Goal: Check status: Check status

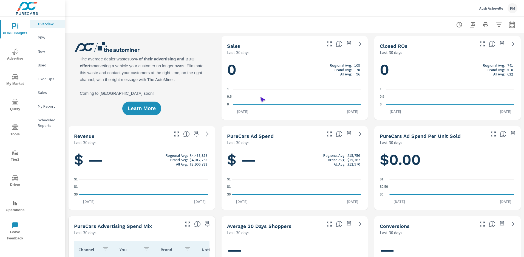
scroll to position [0, 0]
click at [15, 206] on span "Operations" at bounding box center [15, 206] width 26 height 13
